Goal: Information Seeking & Learning: Learn about a topic

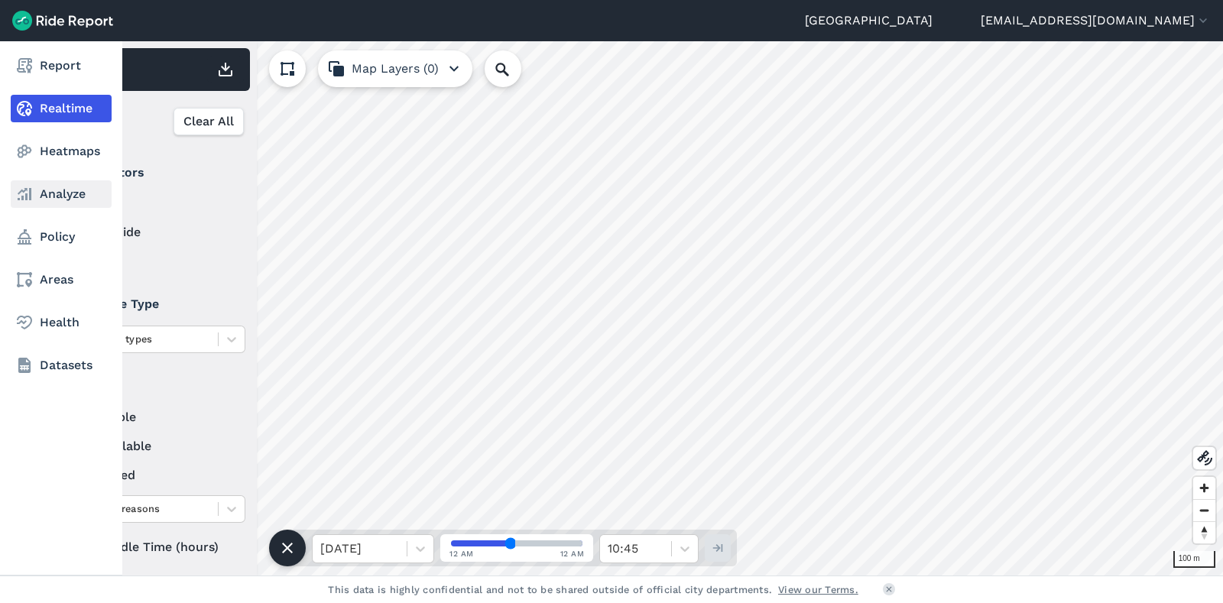
click at [66, 189] on link "Analyze" at bounding box center [61, 194] width 101 height 28
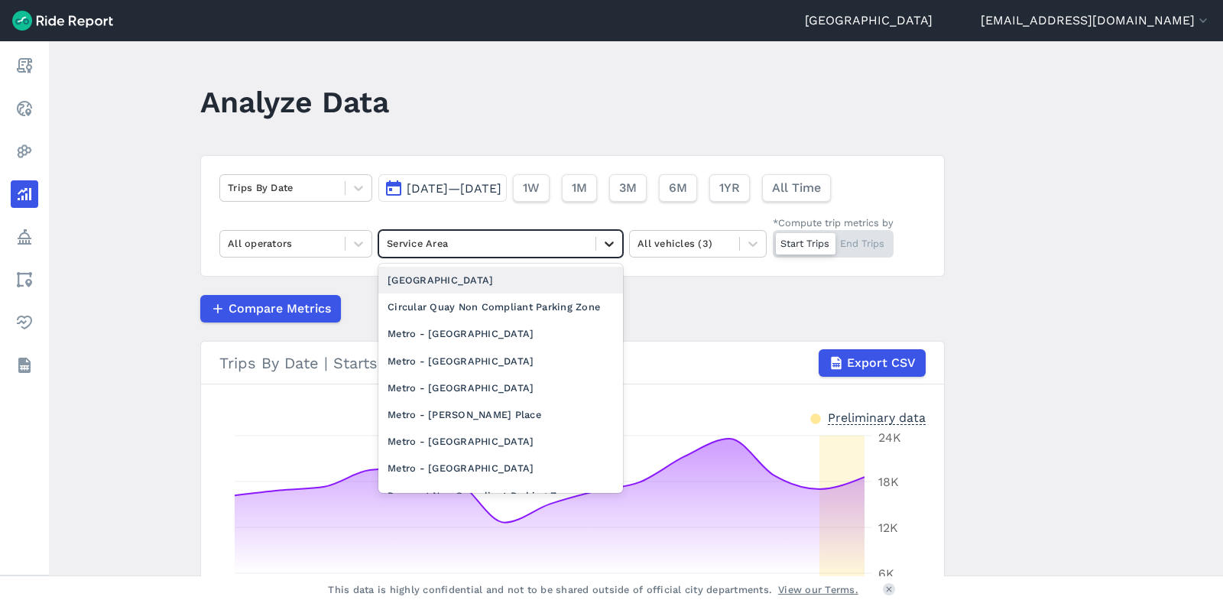
click at [614, 254] on div at bounding box center [609, 244] width 26 height 26
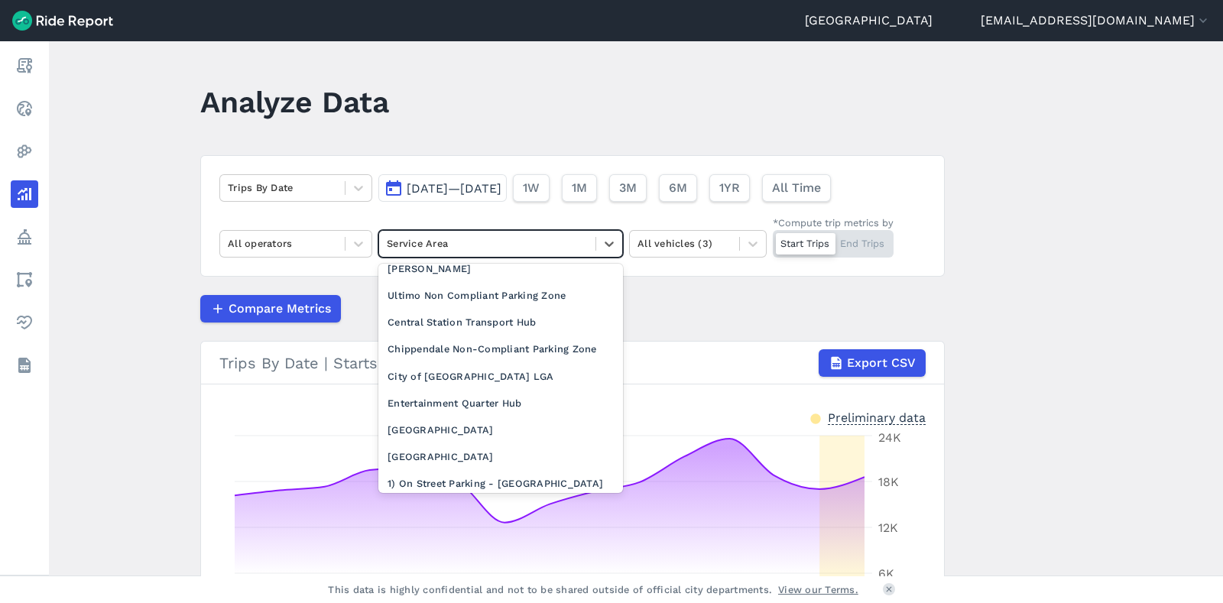
scroll to position [255, 0]
click at [491, 382] on div "City of [GEOGRAPHIC_DATA] LGA" at bounding box center [500, 374] width 245 height 27
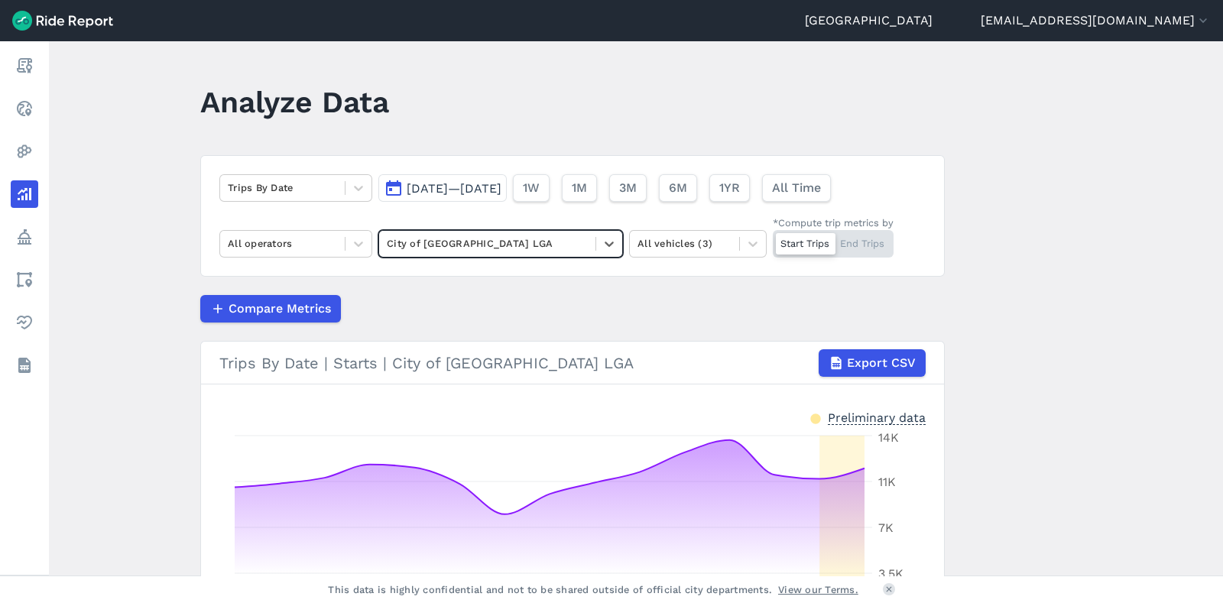
click at [457, 180] on button "[DATE]—[DATE]" at bounding box center [442, 188] width 128 height 28
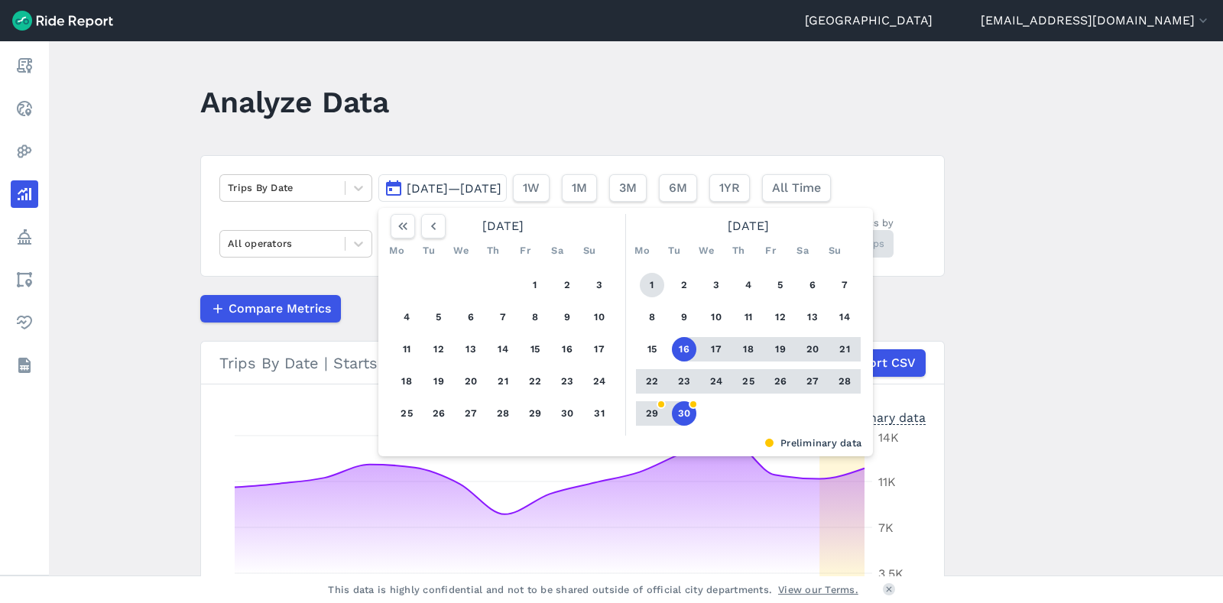
click at [644, 287] on button "1" at bounding box center [652, 285] width 24 height 24
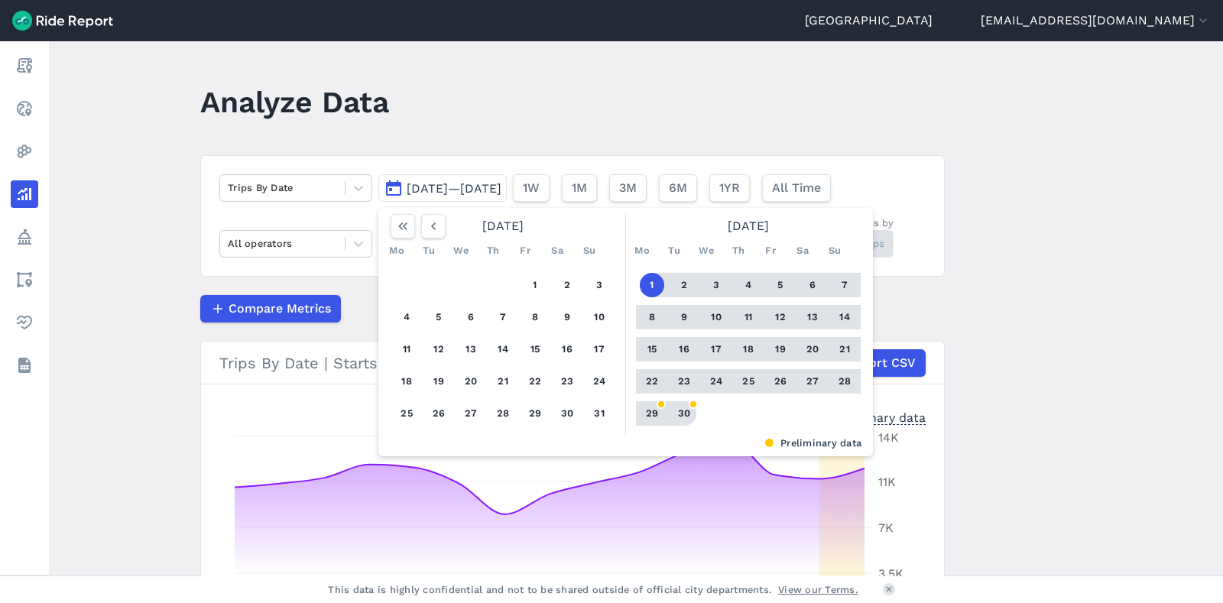
click at [686, 413] on button "30" at bounding box center [684, 413] width 24 height 24
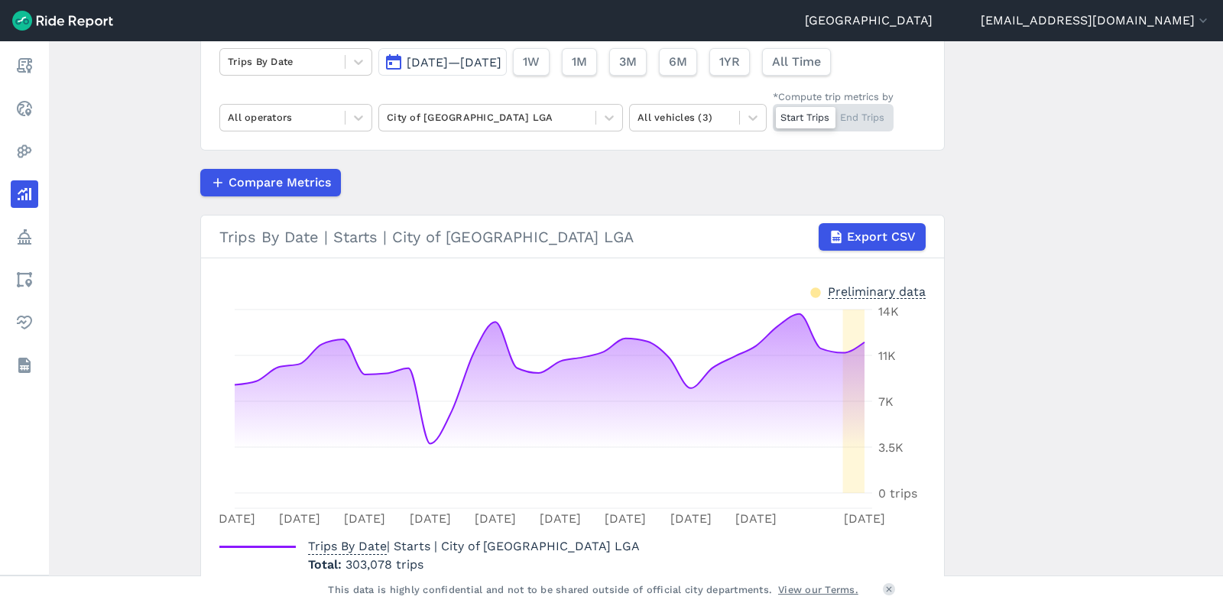
scroll to position [138, 0]
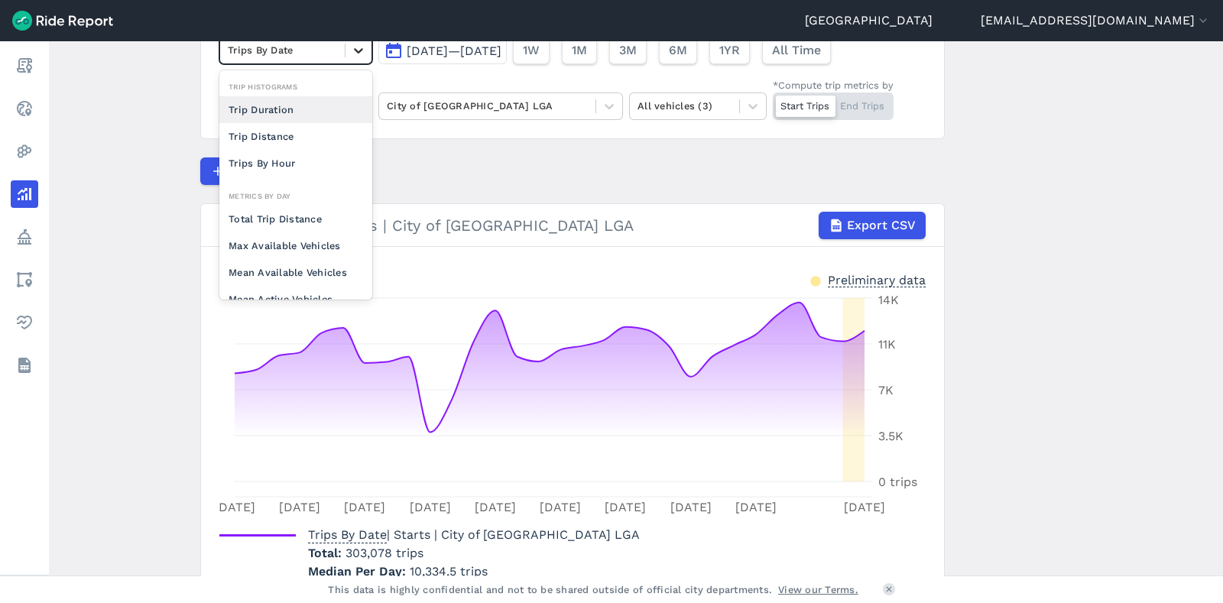
click at [363, 50] on icon at bounding box center [358, 50] width 15 height 15
click at [304, 241] on div "Max Available Vehicles" at bounding box center [295, 245] width 153 height 27
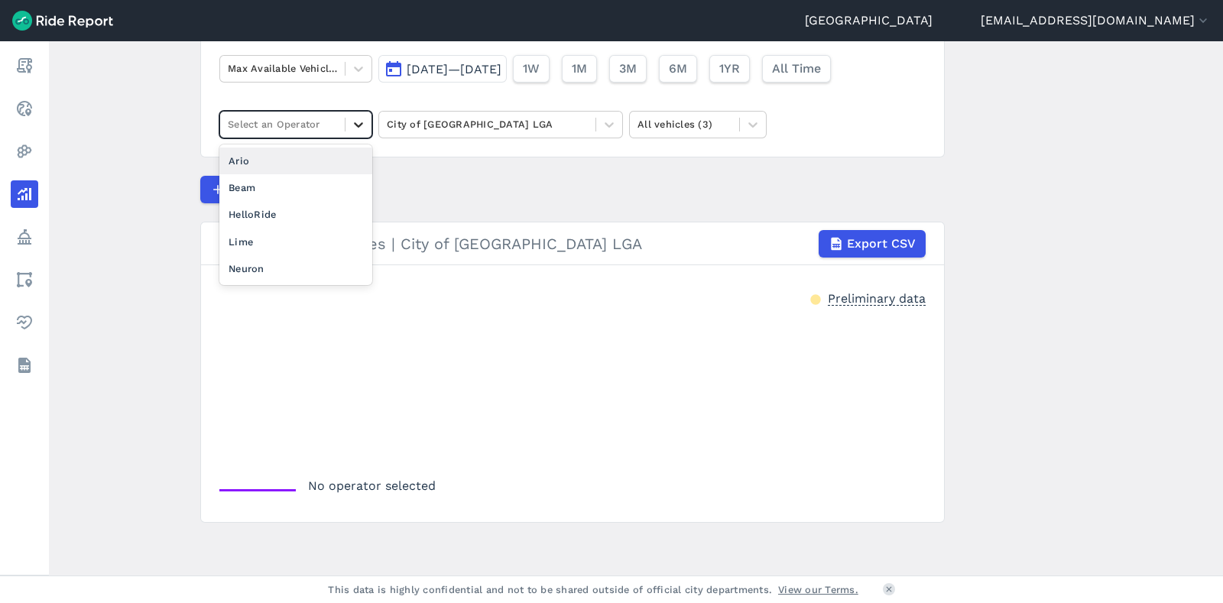
click at [358, 122] on icon at bounding box center [358, 124] width 15 height 15
click at [280, 238] on div "Lime" at bounding box center [295, 242] width 153 height 27
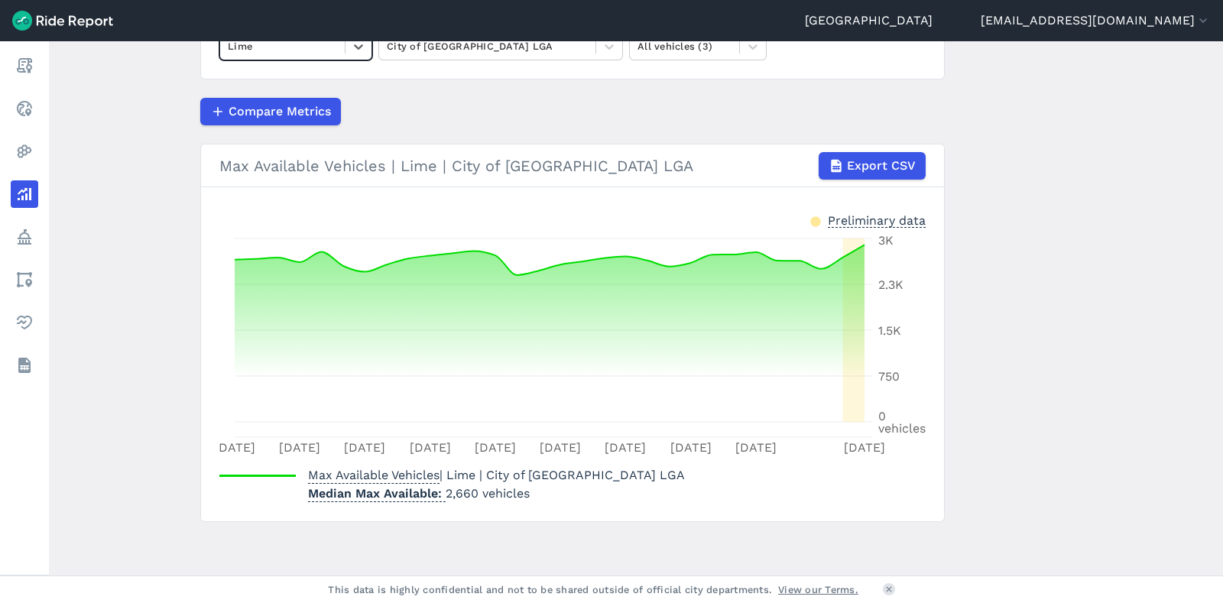
scroll to position [126, 0]
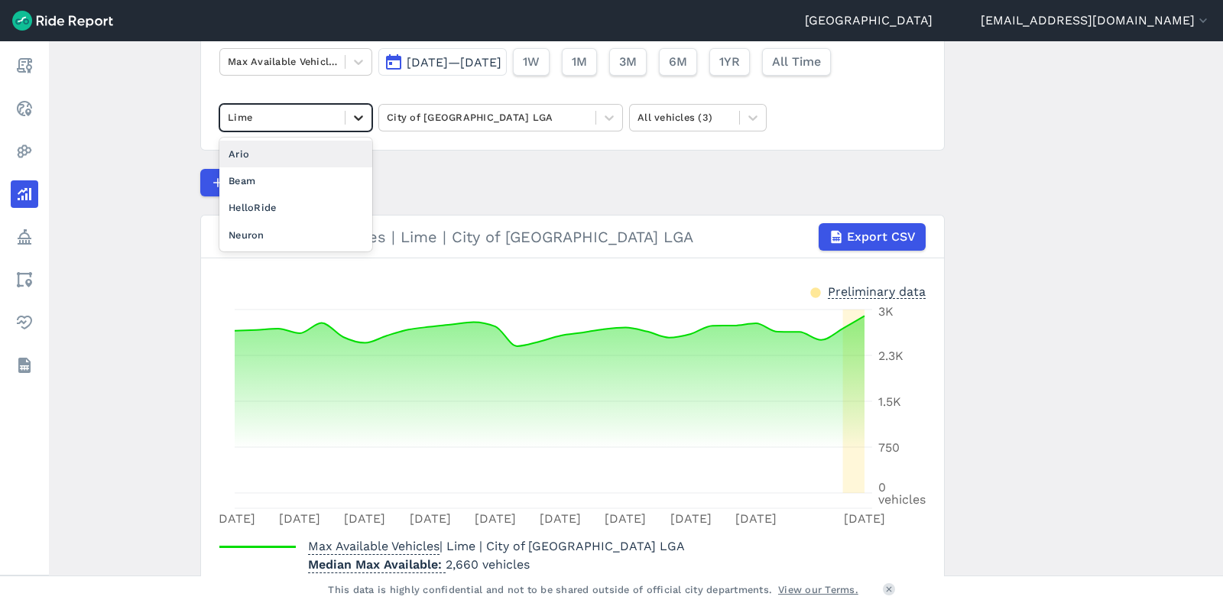
click at [353, 118] on icon at bounding box center [358, 117] width 15 height 15
click at [295, 204] on div "HelloRide" at bounding box center [295, 207] width 153 height 27
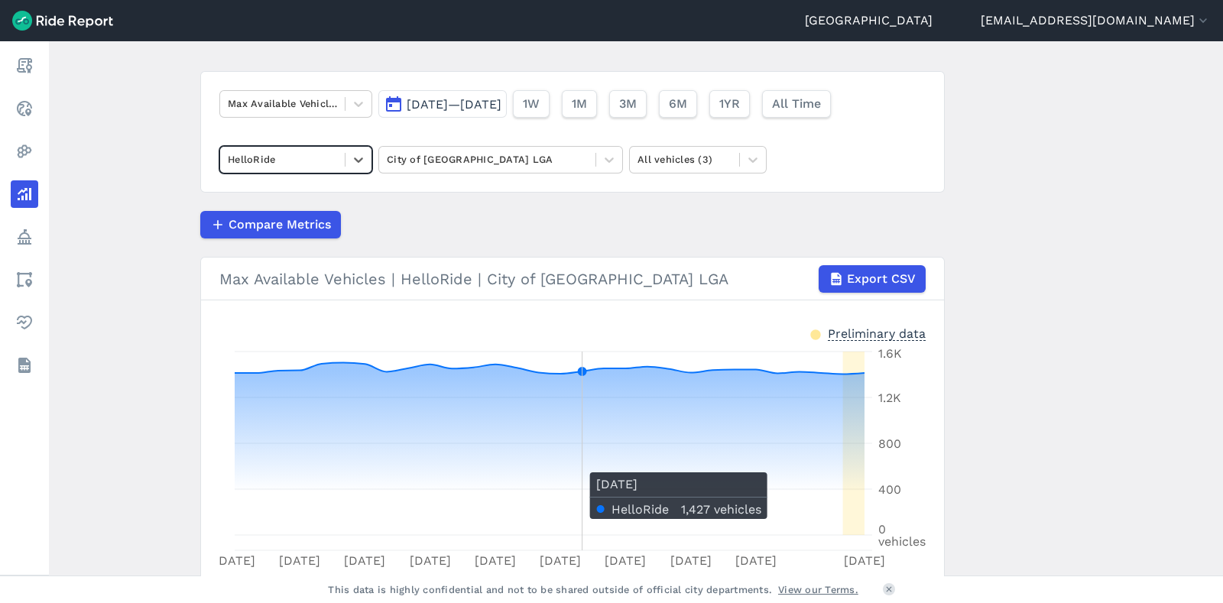
scroll to position [80, 0]
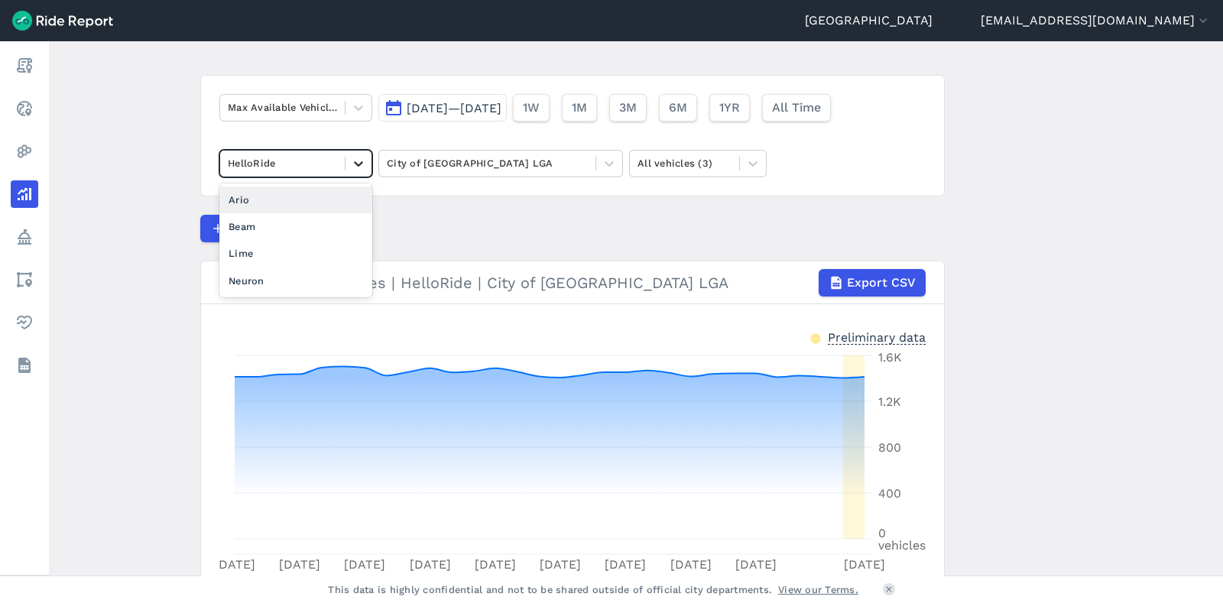
click at [359, 171] on div at bounding box center [358, 164] width 26 height 26
click at [310, 199] on div "Ario" at bounding box center [295, 199] width 153 height 27
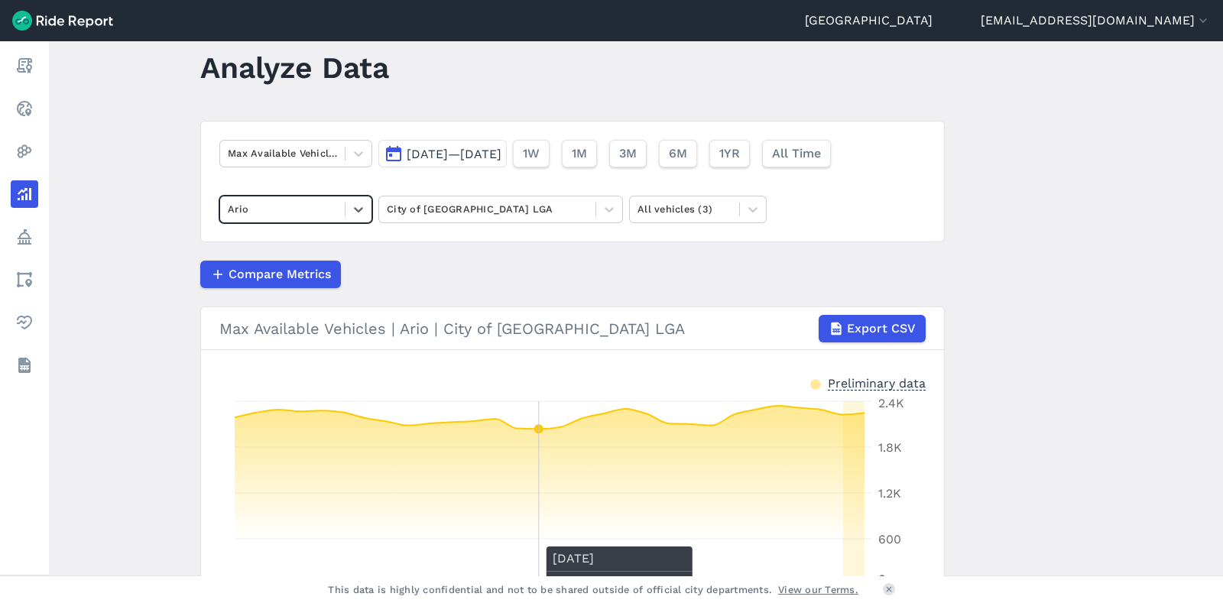
scroll to position [32, 0]
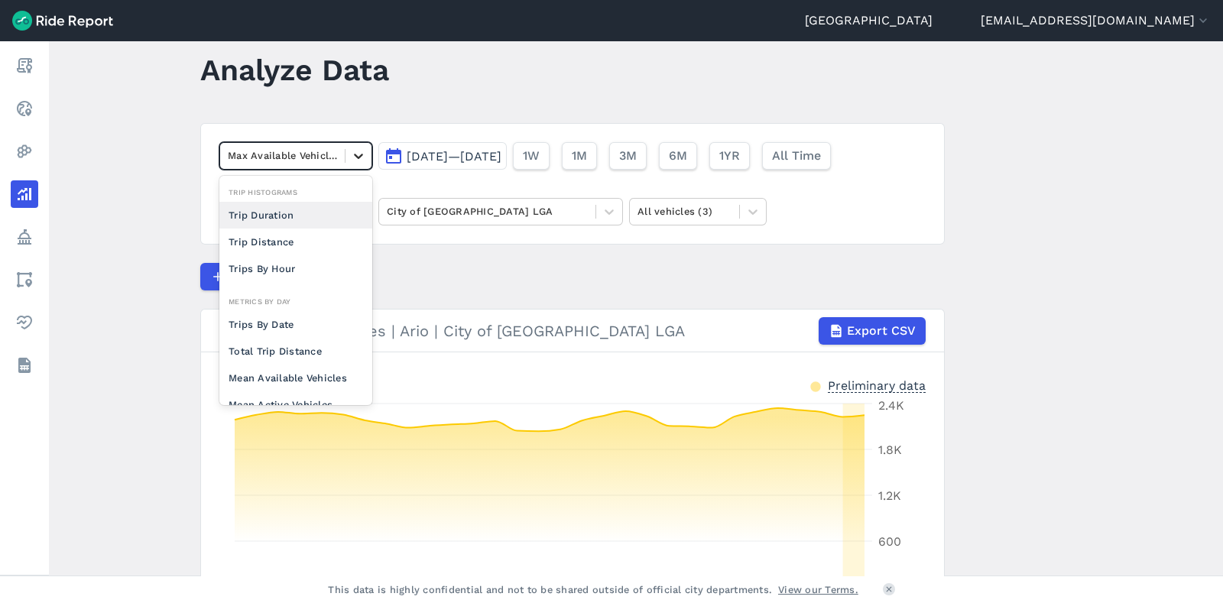
click at [355, 146] on div at bounding box center [358, 156] width 26 height 26
click at [278, 327] on div "Trips By Date" at bounding box center [295, 324] width 153 height 27
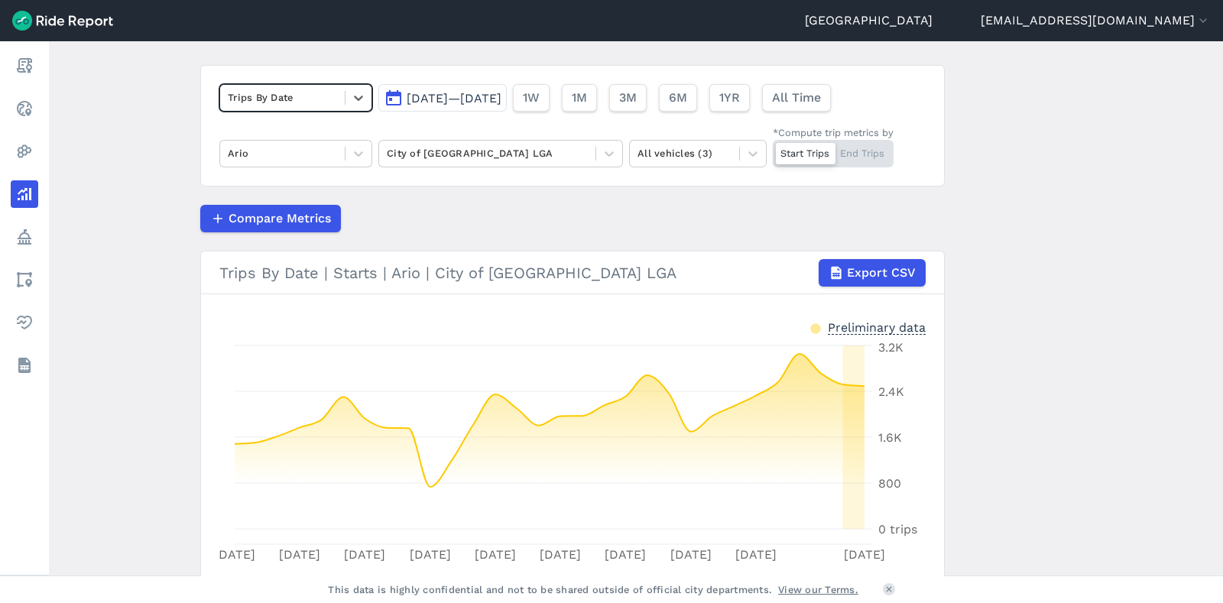
scroll to position [97, 0]
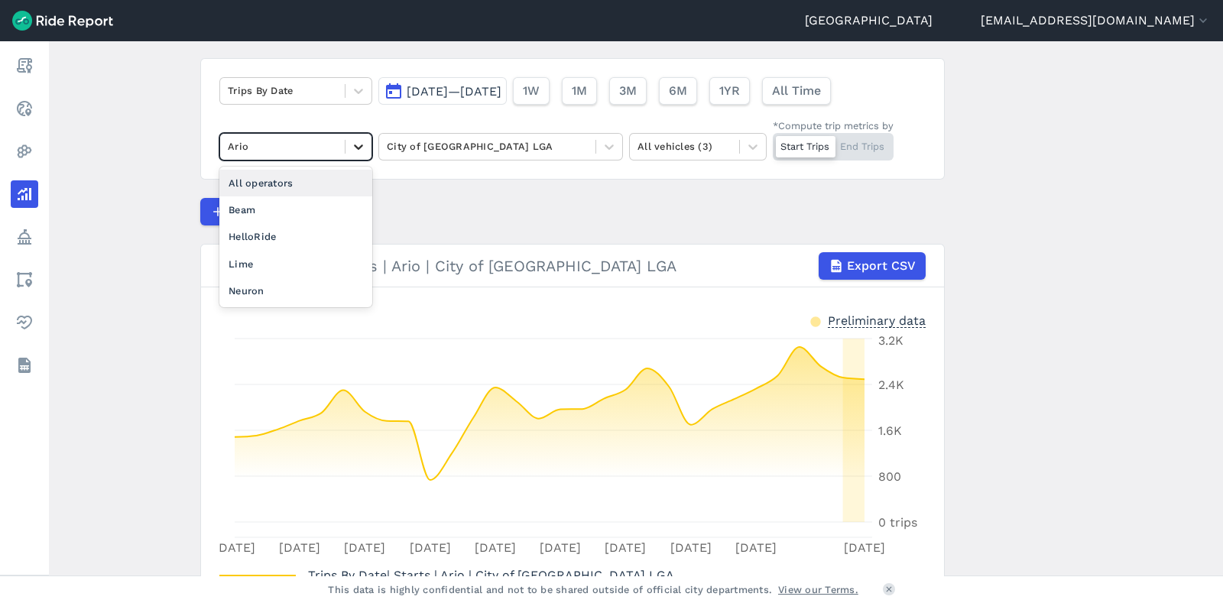
click at [356, 151] on icon at bounding box center [358, 146] width 15 height 15
click at [290, 261] on div "Lime" at bounding box center [295, 264] width 153 height 27
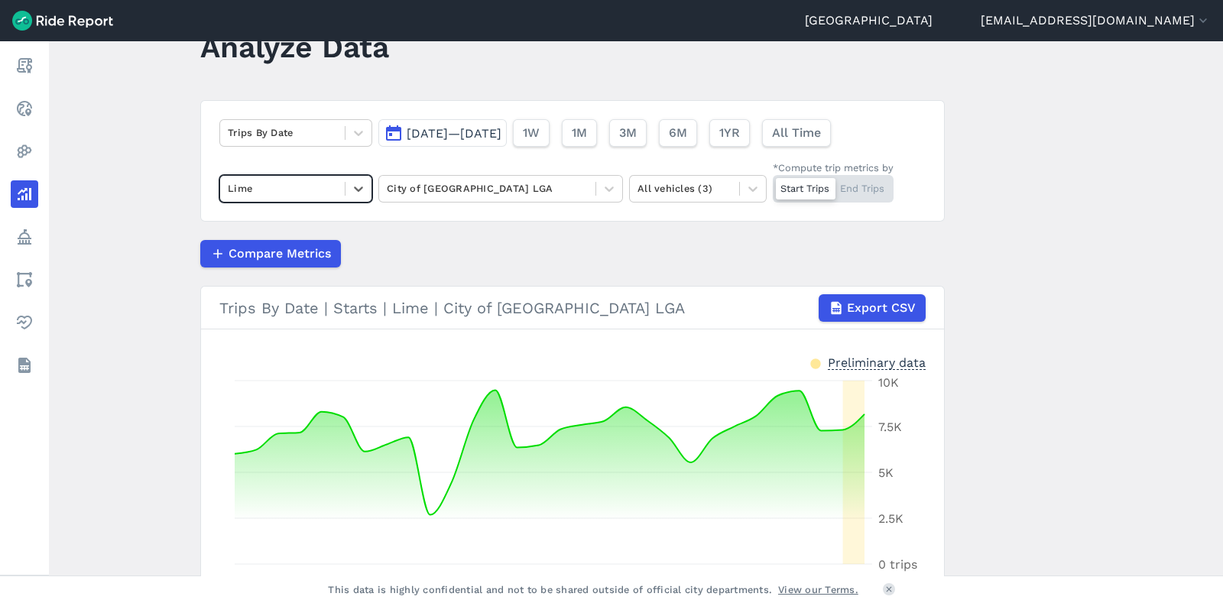
scroll to position [53, 0]
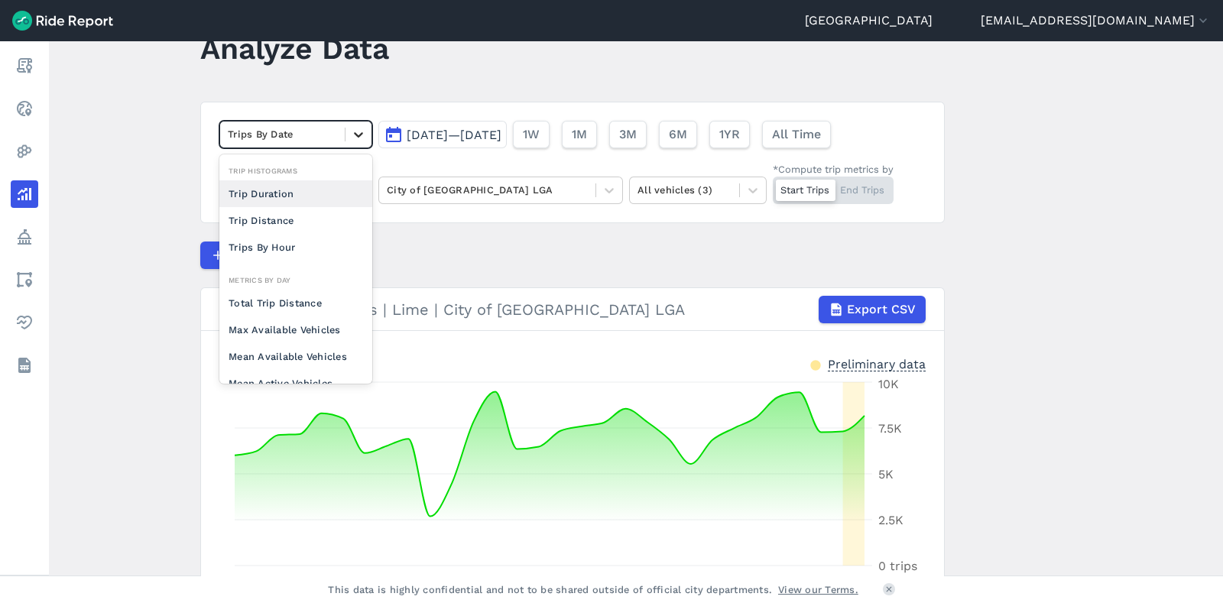
click at [359, 141] on div at bounding box center [358, 135] width 26 height 26
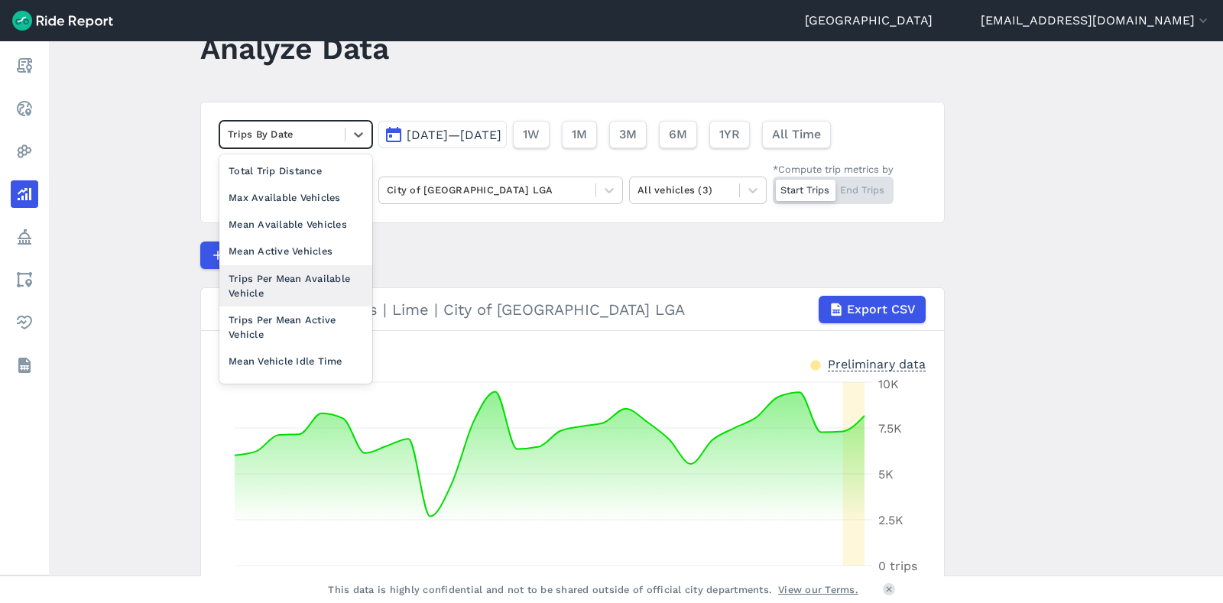
click at [297, 290] on div "Trips Per Mean Available Vehicle" at bounding box center [295, 285] width 153 height 41
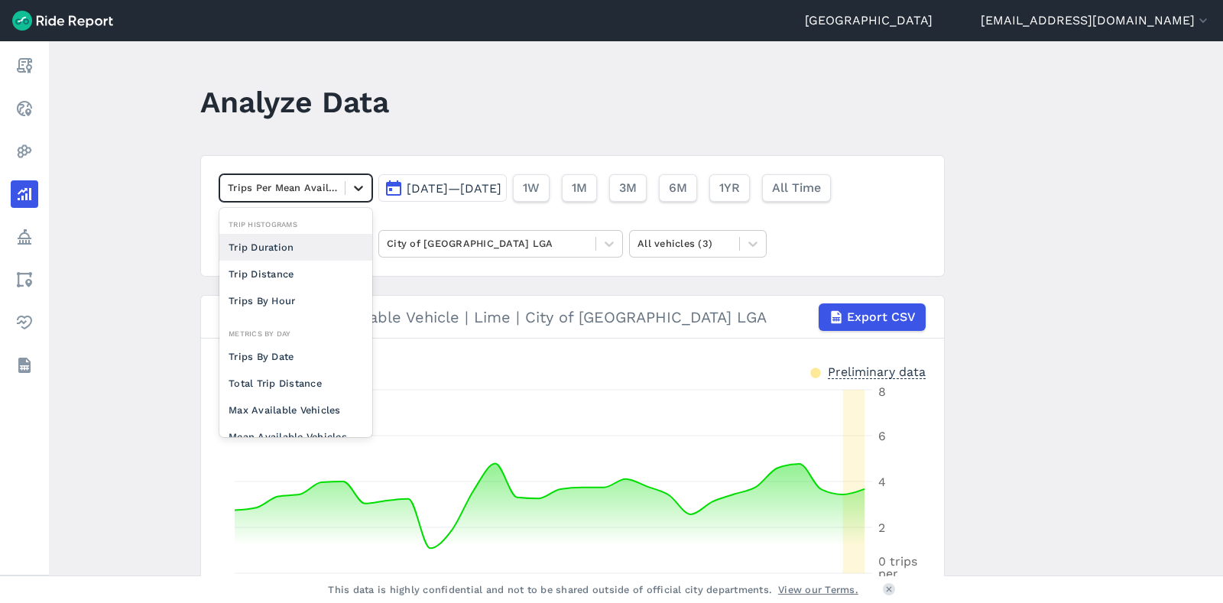
click at [360, 193] on icon at bounding box center [358, 187] width 15 height 15
click at [302, 374] on div "Total Trip Distance" at bounding box center [295, 383] width 153 height 27
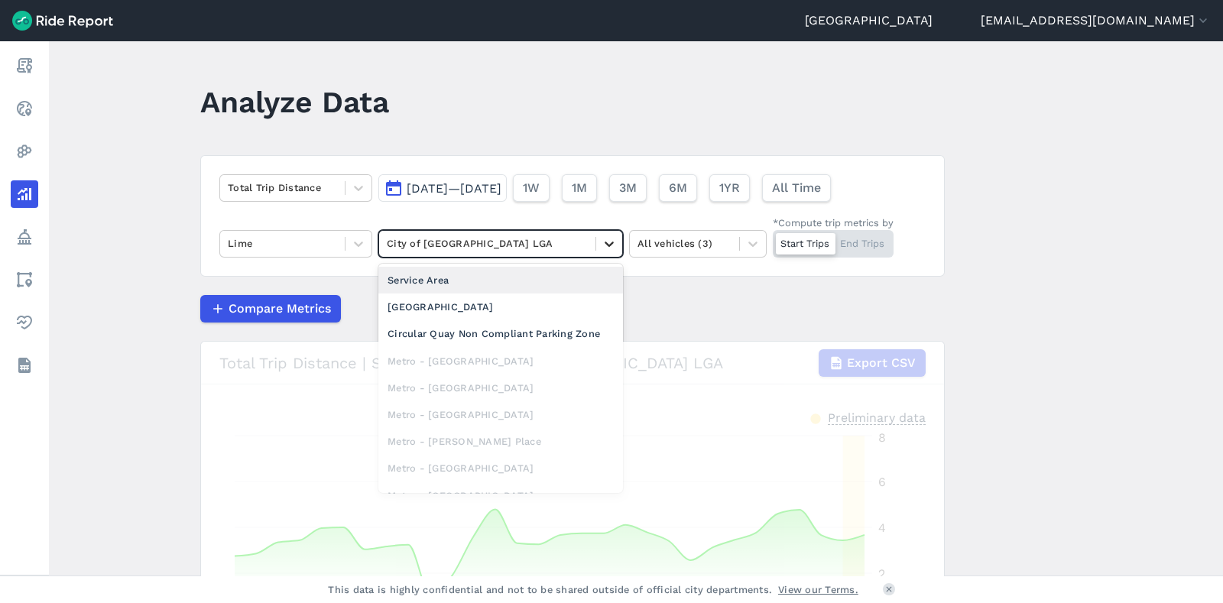
click at [613, 242] on icon at bounding box center [608, 243] width 15 height 15
click at [540, 284] on div "Service Area" at bounding box center [500, 280] width 245 height 27
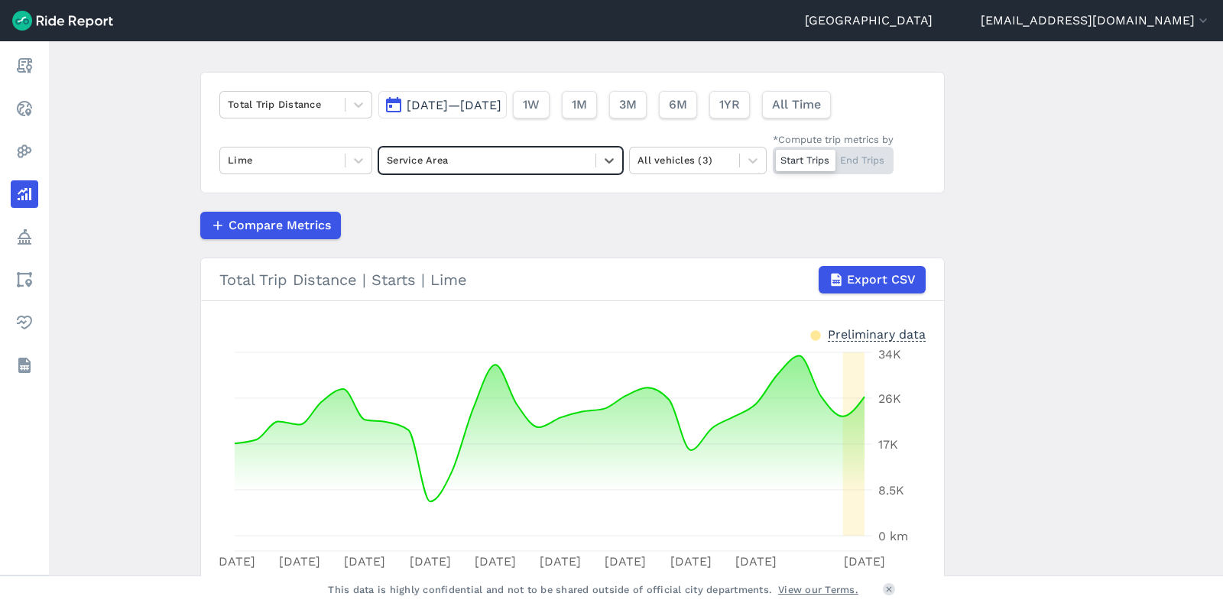
scroll to position [70, 0]
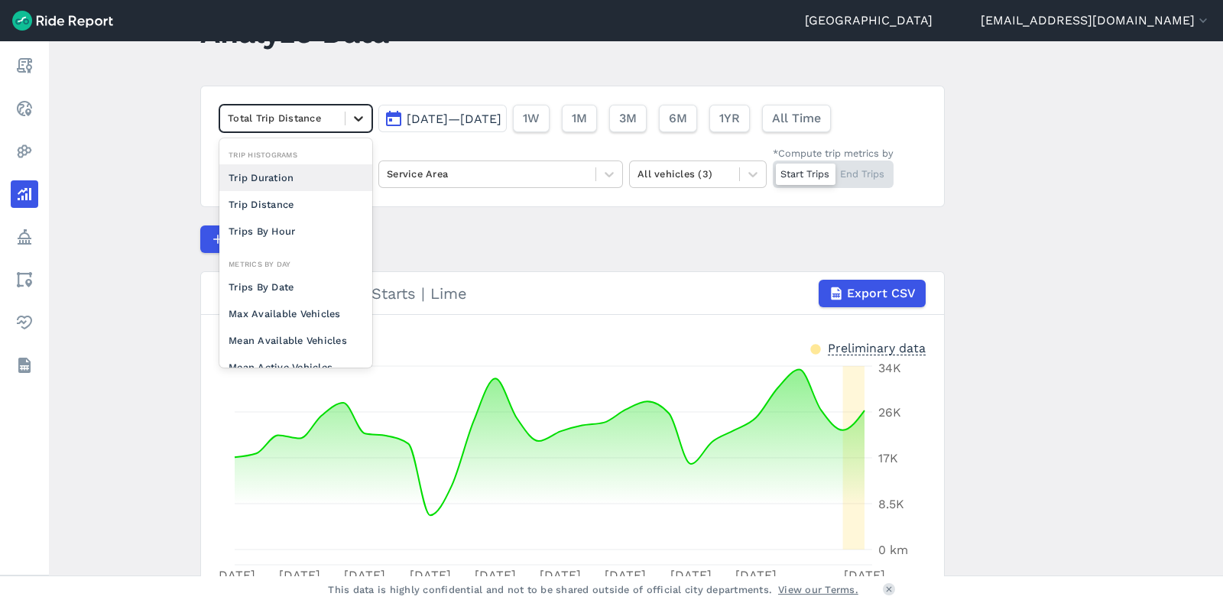
click at [361, 117] on icon at bounding box center [358, 118] width 15 height 15
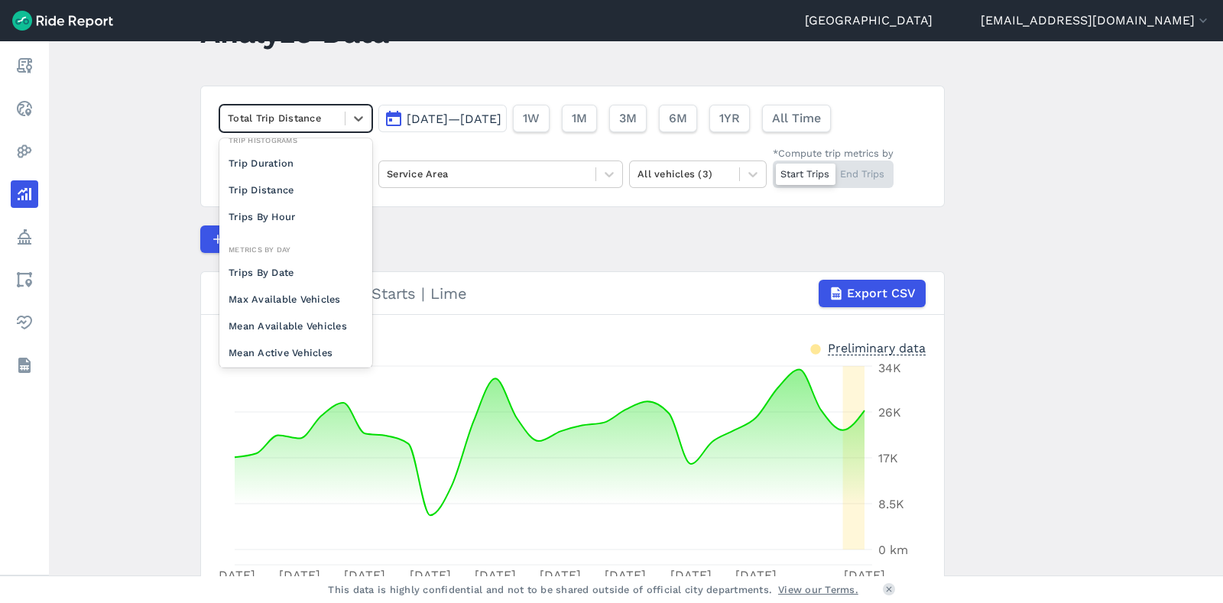
scroll to position [0, 0]
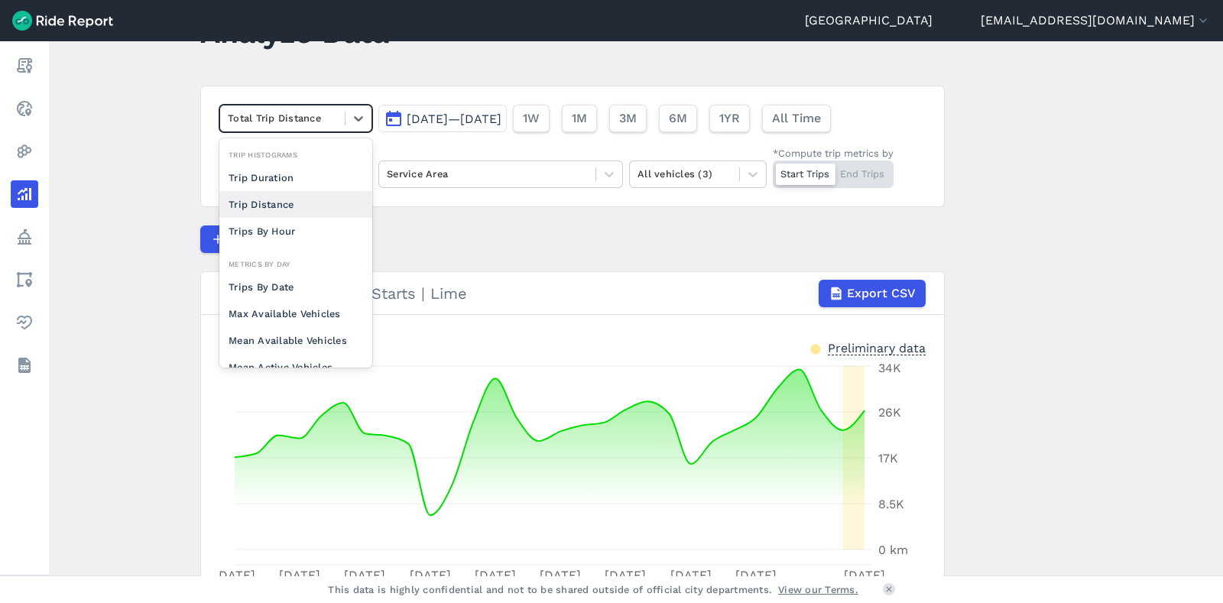
click at [302, 210] on div "Trip Distance" at bounding box center [295, 204] width 153 height 27
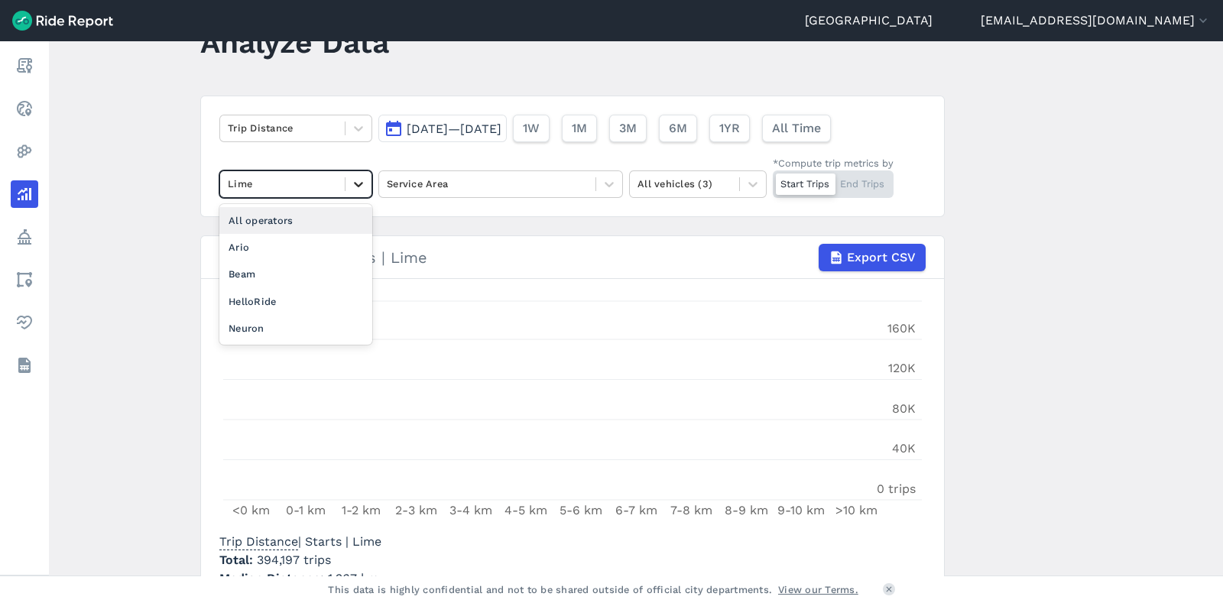
click at [361, 186] on icon at bounding box center [358, 184] width 15 height 15
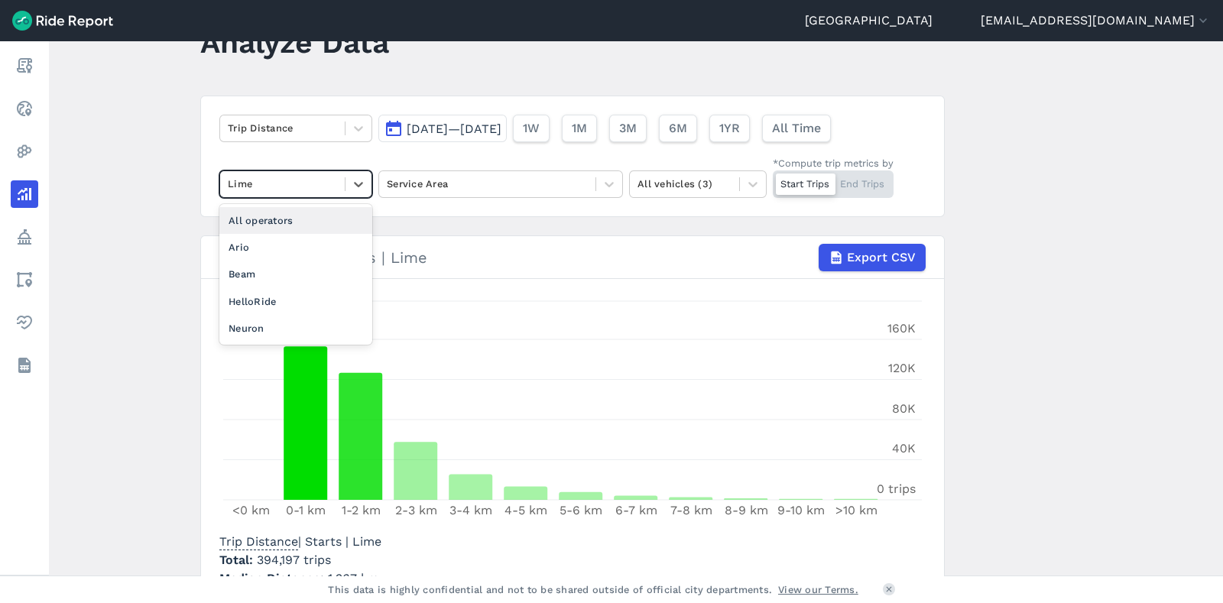
click at [308, 225] on div "All operators" at bounding box center [295, 220] width 153 height 27
